Goal: Information Seeking & Learning: Learn about a topic

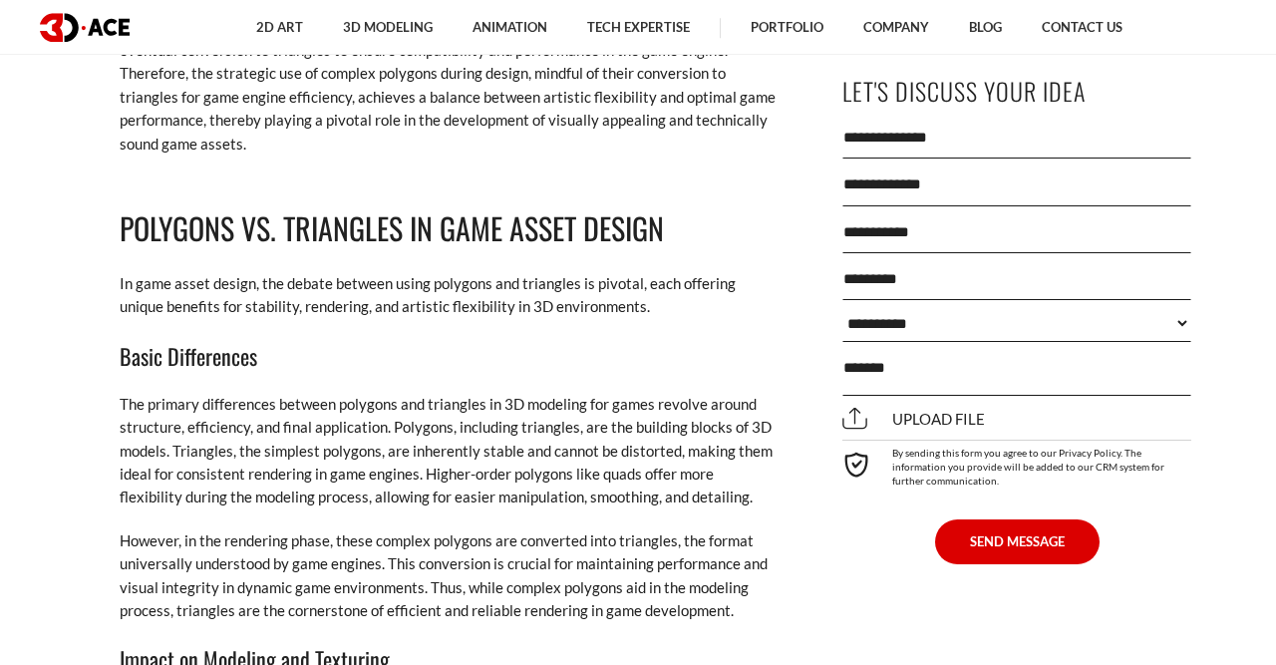
scroll to position [2385, 0]
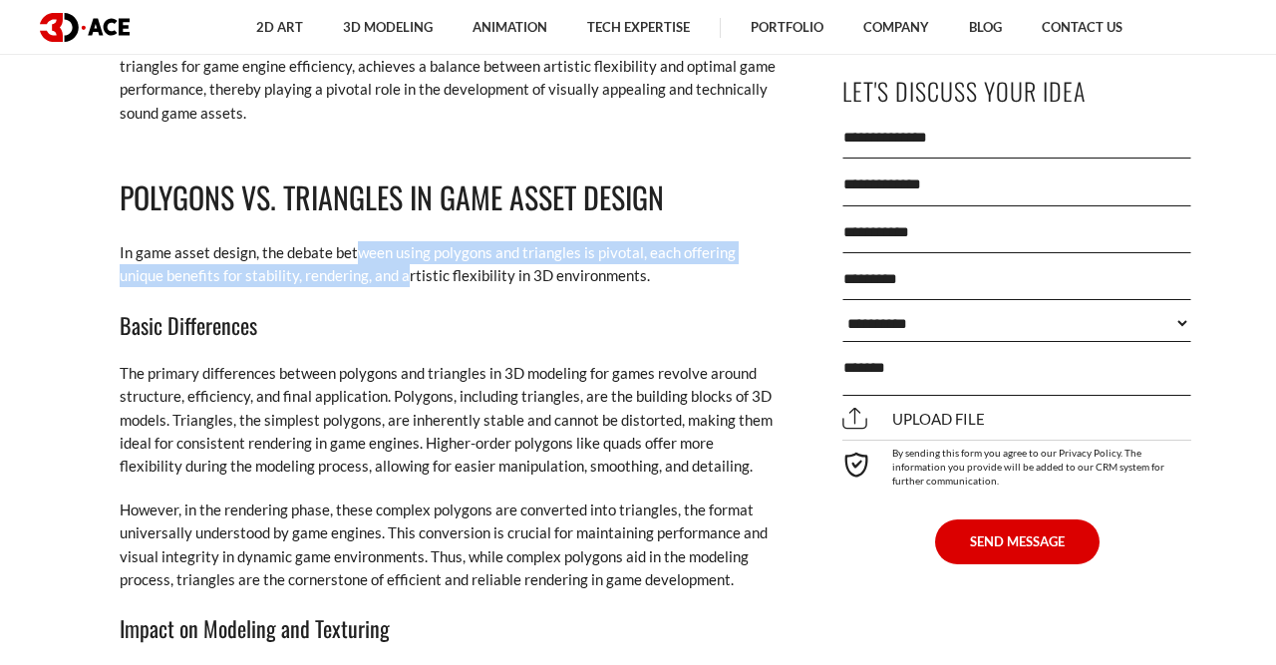
drag, startPoint x: 355, startPoint y: 248, endPoint x: 362, endPoint y: 270, distance: 23.0
click at [362, 270] on p "In game asset design, the debate between using polygons and triangles is pivota…" at bounding box center [449, 264] width 658 height 47
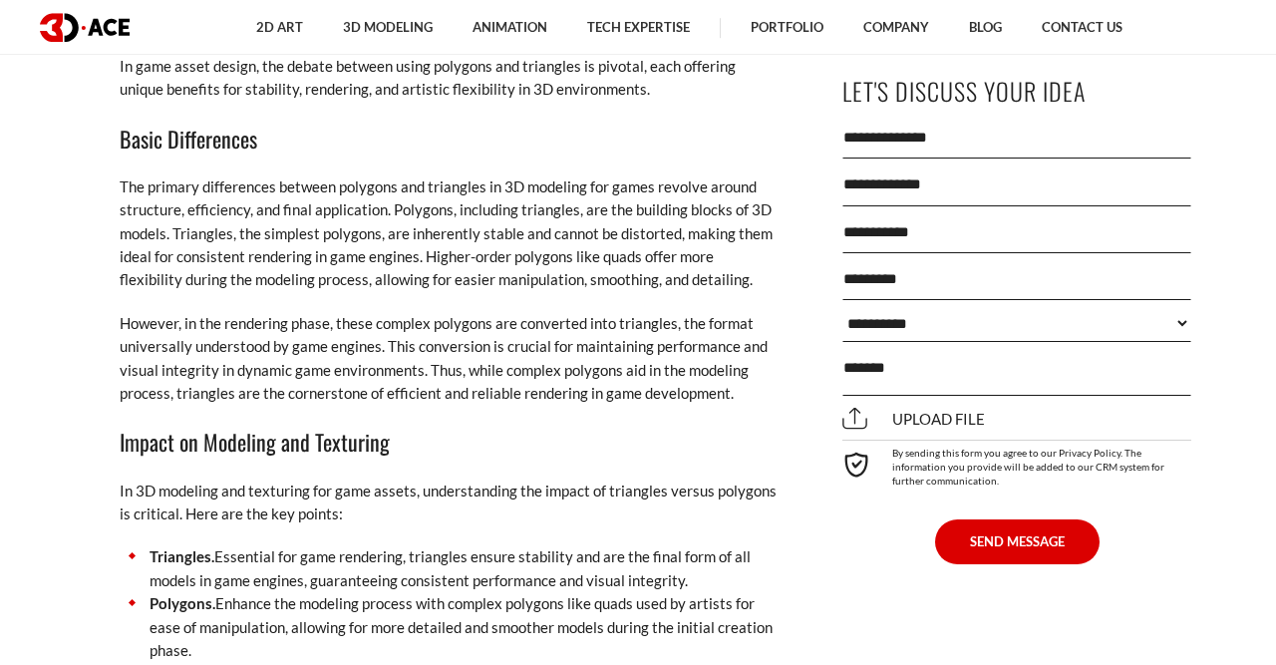
scroll to position [2593, 0]
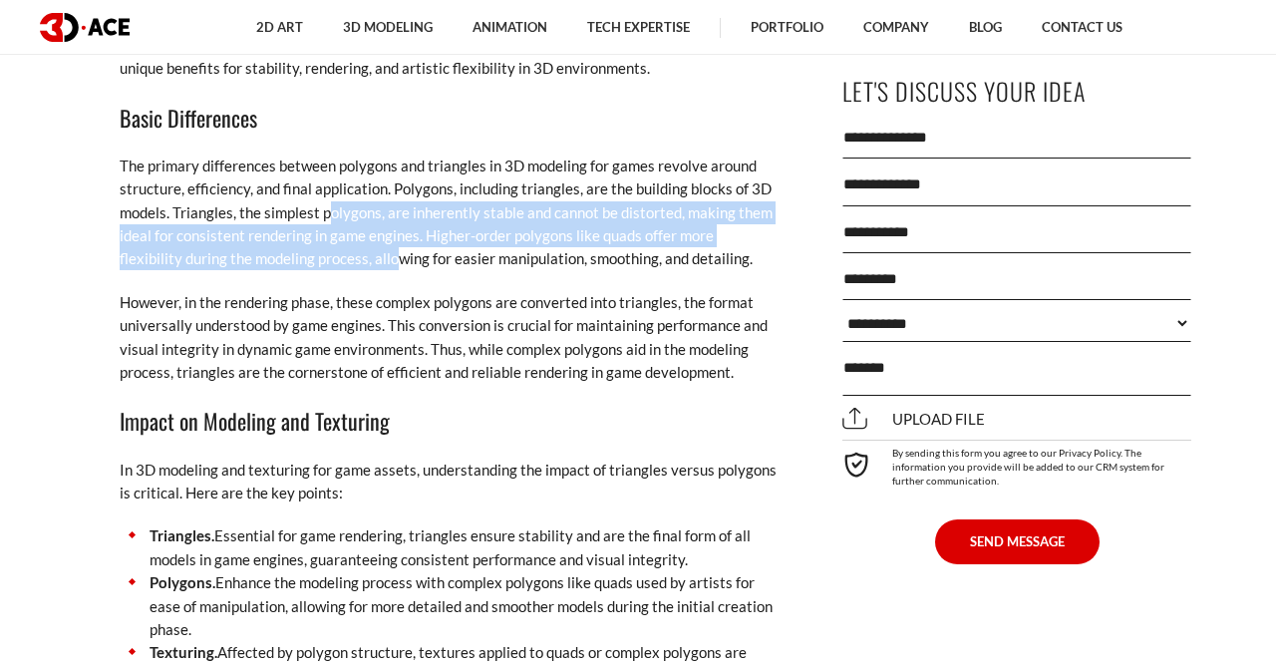
drag, startPoint x: 326, startPoint y: 215, endPoint x: 329, endPoint y: 254, distance: 39.0
click at [329, 254] on p "The primary differences between polygons and triangles in 3D modeling for games…" at bounding box center [449, 213] width 658 height 117
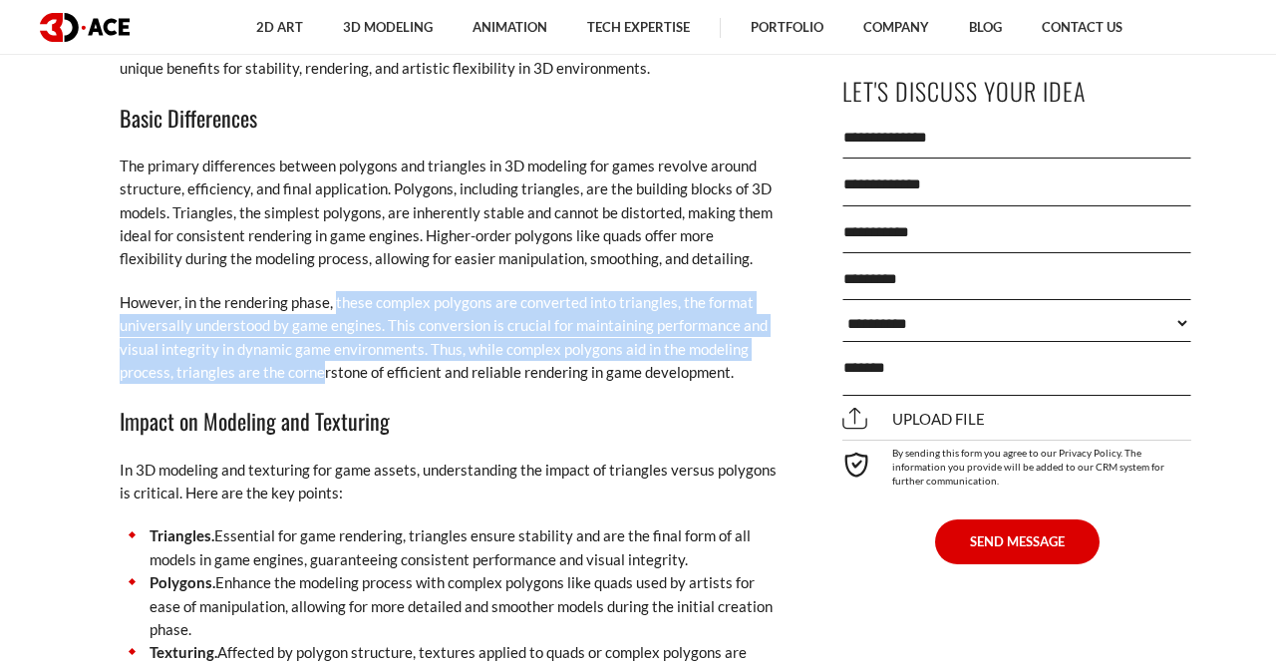
drag, startPoint x: 335, startPoint y: 296, endPoint x: 320, endPoint y: 377, distance: 82.1
click at [320, 377] on p "However, in the rendering phase, these complex polygons are converted into tria…" at bounding box center [449, 338] width 658 height 94
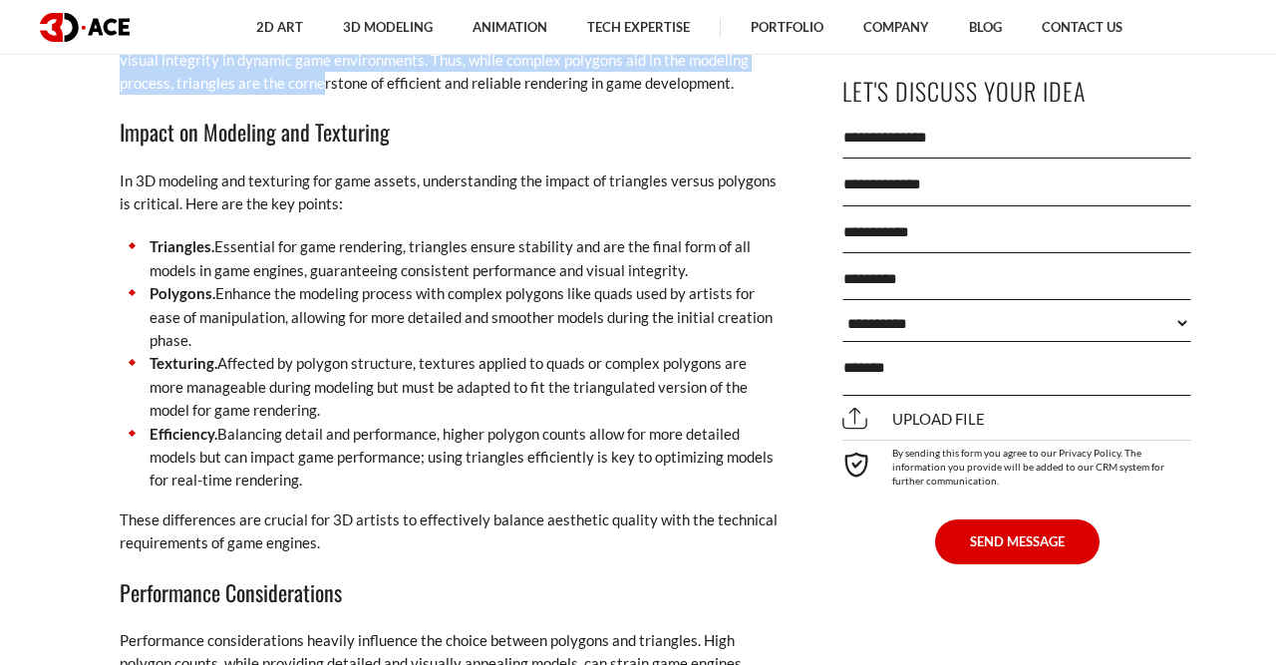
scroll to position [2904, 0]
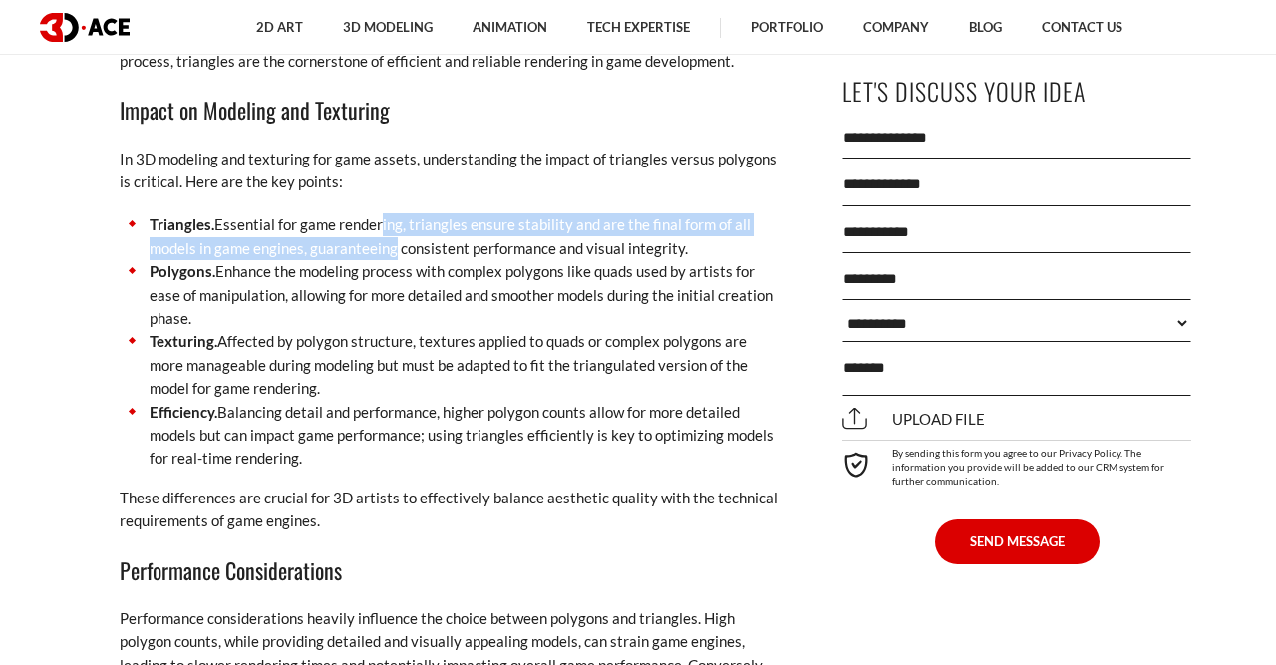
drag, startPoint x: 374, startPoint y: 208, endPoint x: 386, endPoint y: 251, distance: 44.5
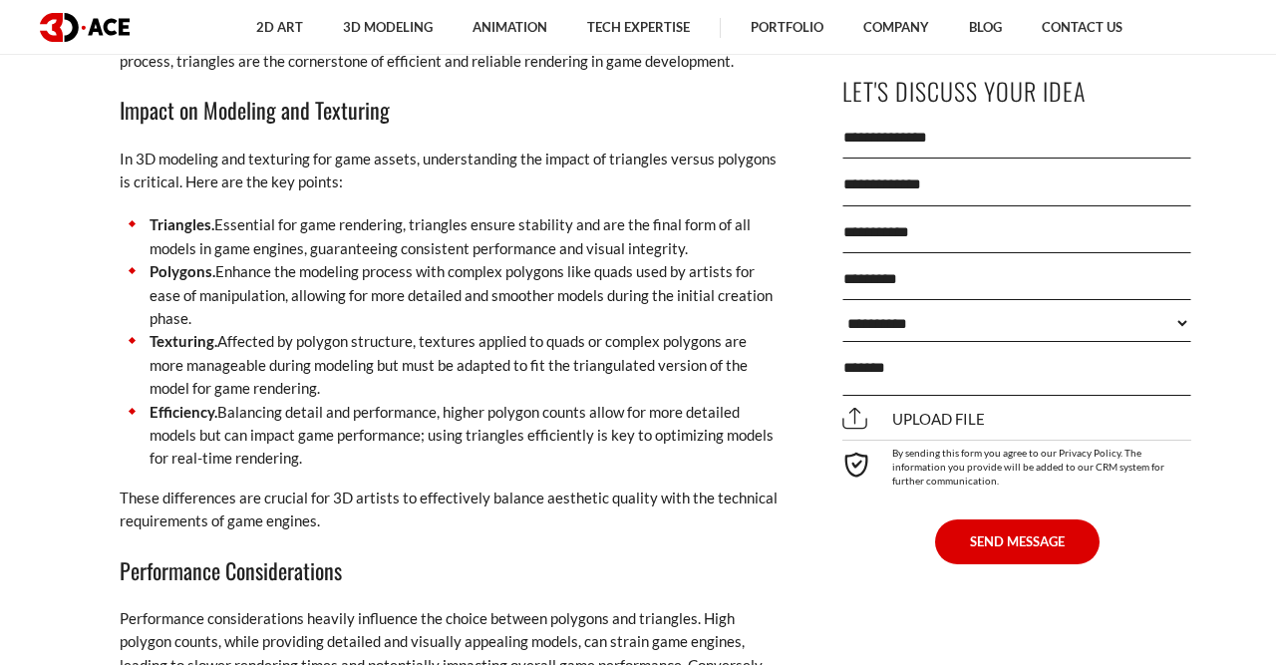
click at [348, 324] on li "Polygons. Enhance the modeling process with complex polygons like quads used by…" at bounding box center [449, 295] width 658 height 70
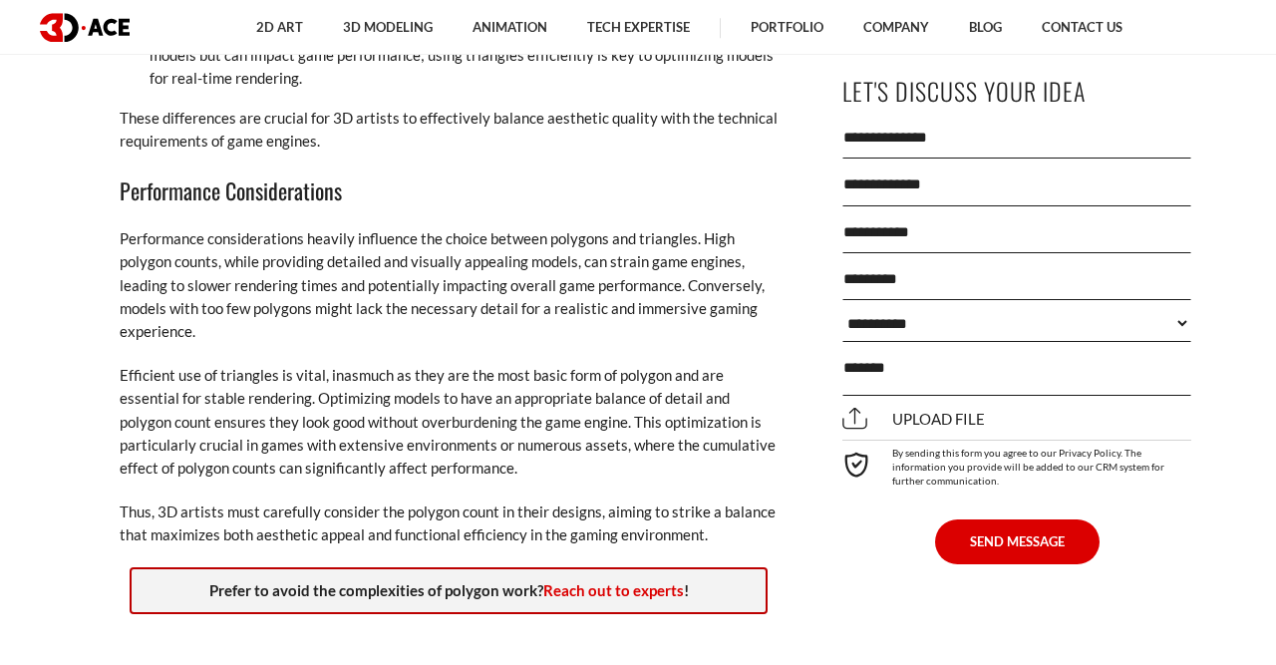
scroll to position [3318, 0]
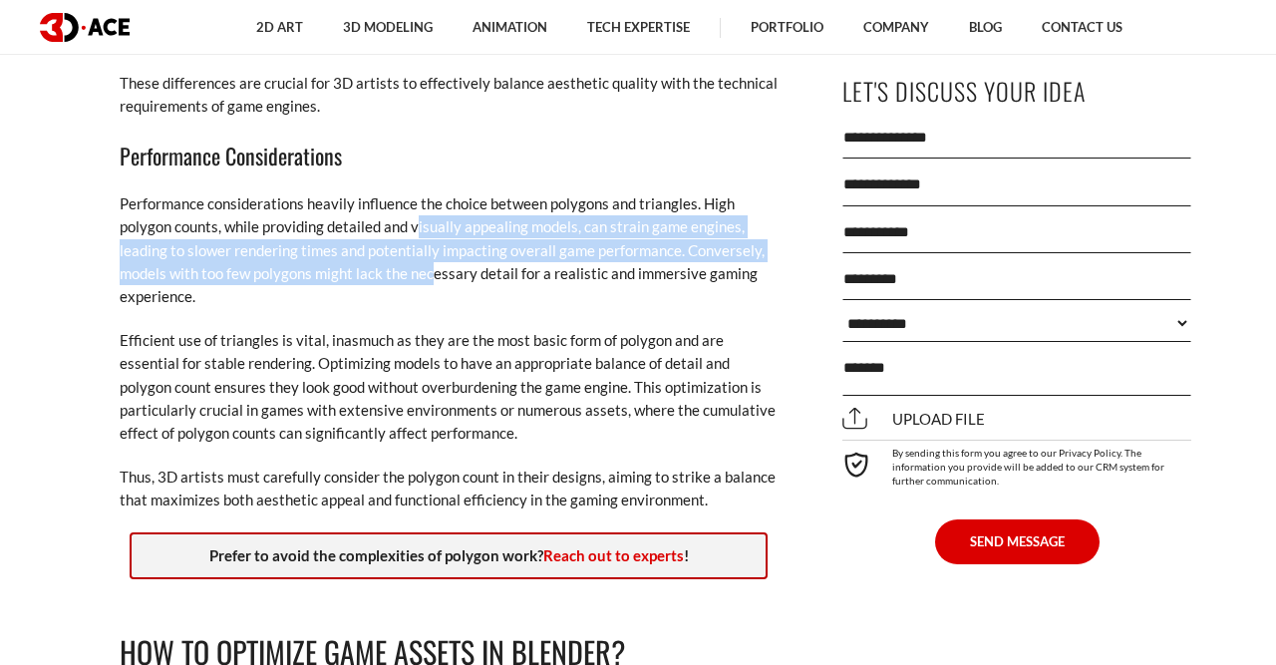
drag, startPoint x: 416, startPoint y: 224, endPoint x: 436, endPoint y: 263, distance: 43.7
click at [436, 263] on p "Performance considerations heavily influence the choice between polygons and tr…" at bounding box center [449, 250] width 658 height 117
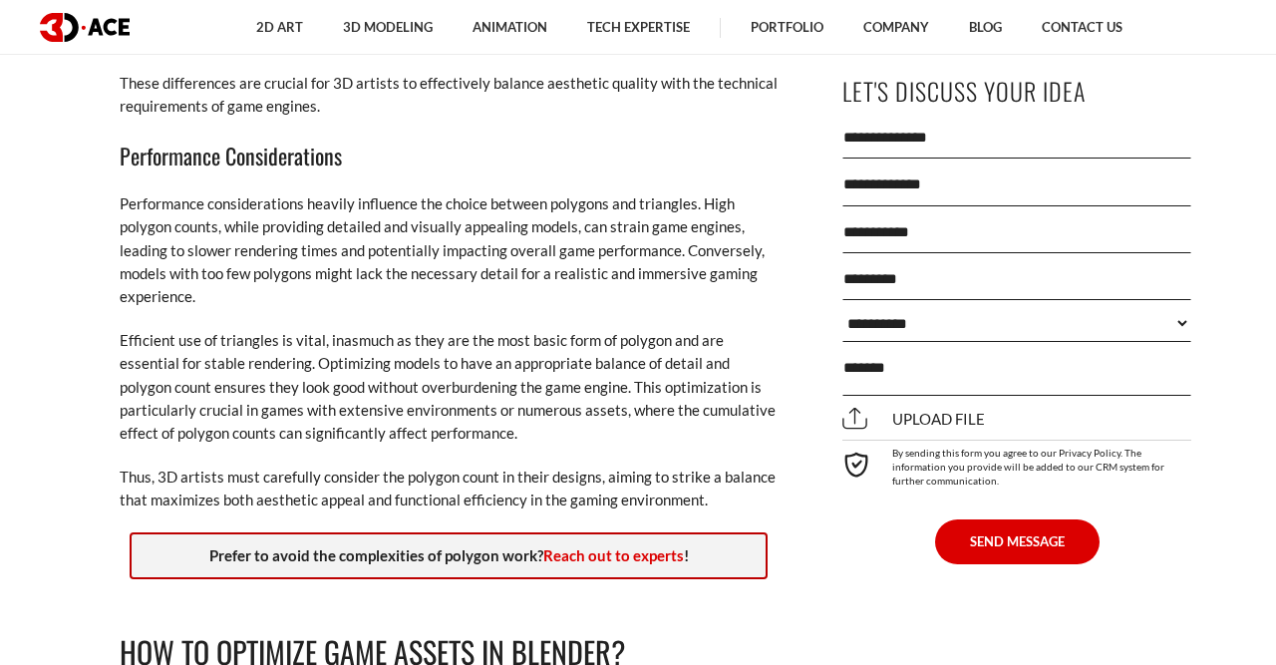
click at [400, 342] on p "Efficient use of triangles is vital, inasmuch as they are the most basic form o…" at bounding box center [449, 387] width 658 height 117
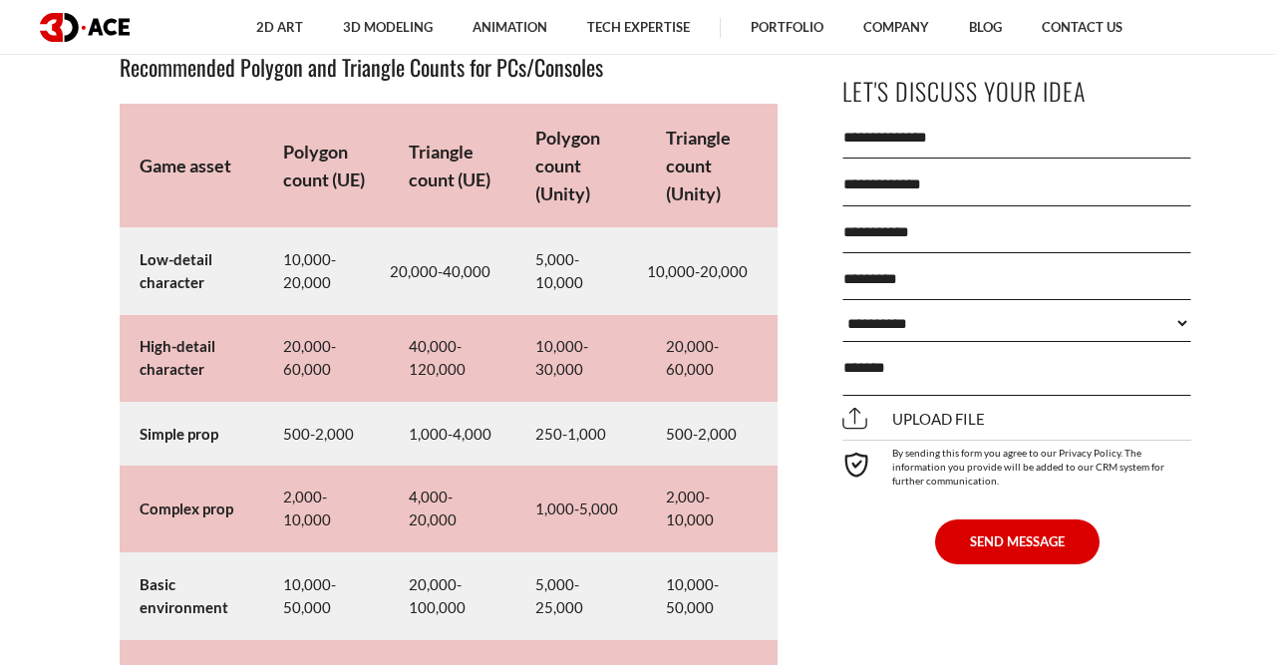
scroll to position [9333, 0]
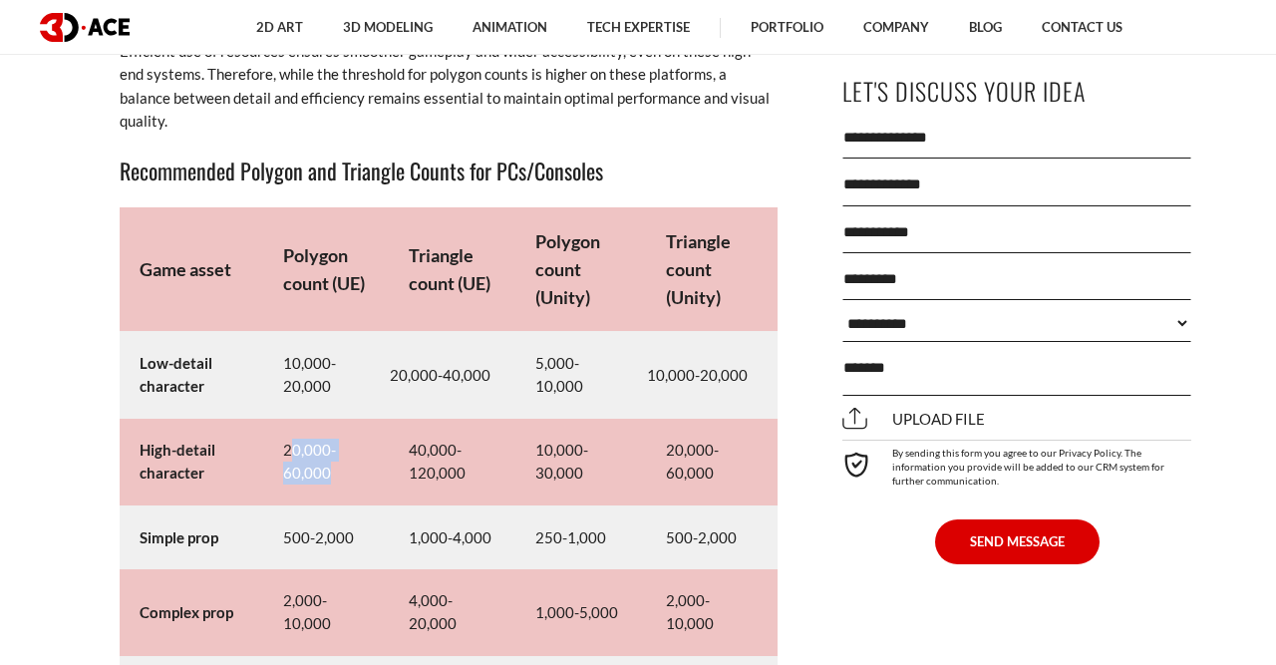
drag, startPoint x: 272, startPoint y: 434, endPoint x: 367, endPoint y: 432, distance: 94.7
click at [367, 432] on td "20,000-60,000" at bounding box center [326, 462] width 126 height 87
click at [395, 419] on td "40,000-120,000" at bounding box center [452, 462] width 126 height 87
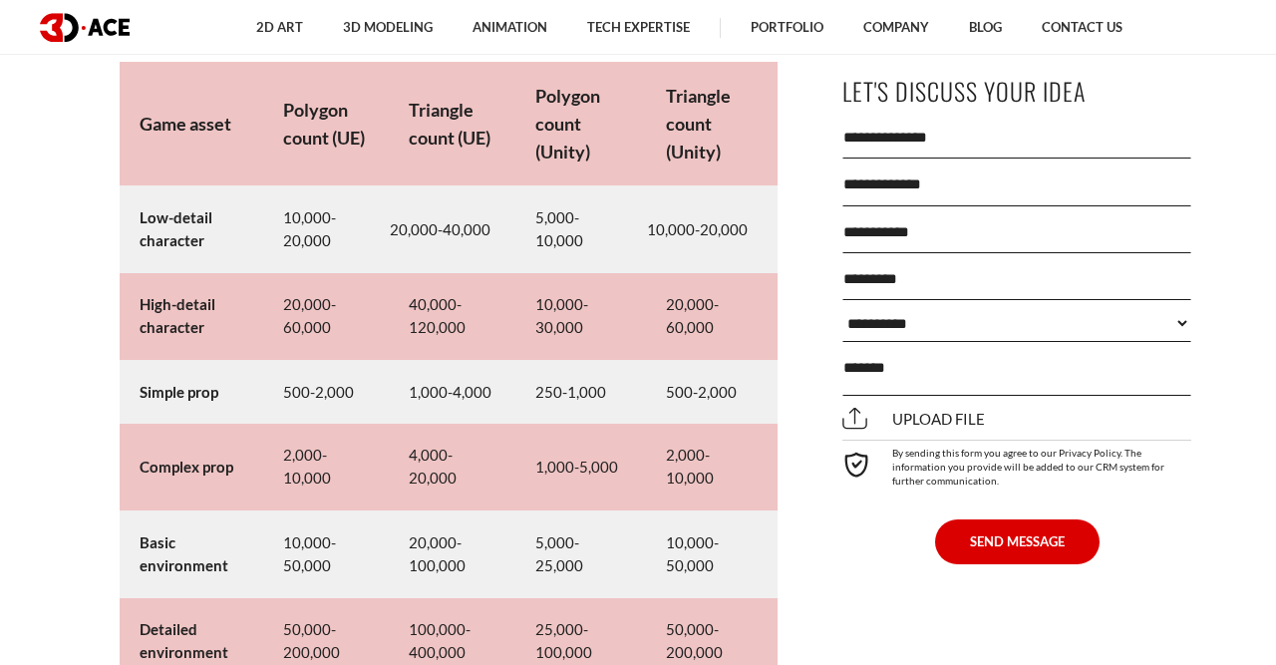
scroll to position [9437, 0]
